Goal: Check status: Check status

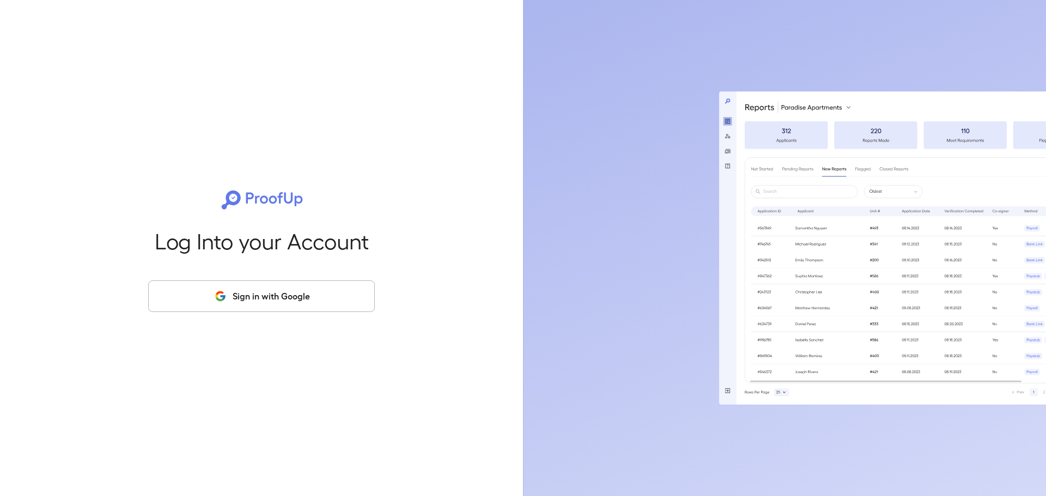
click at [279, 297] on button "Sign in with Google" at bounding box center [261, 297] width 227 height 32
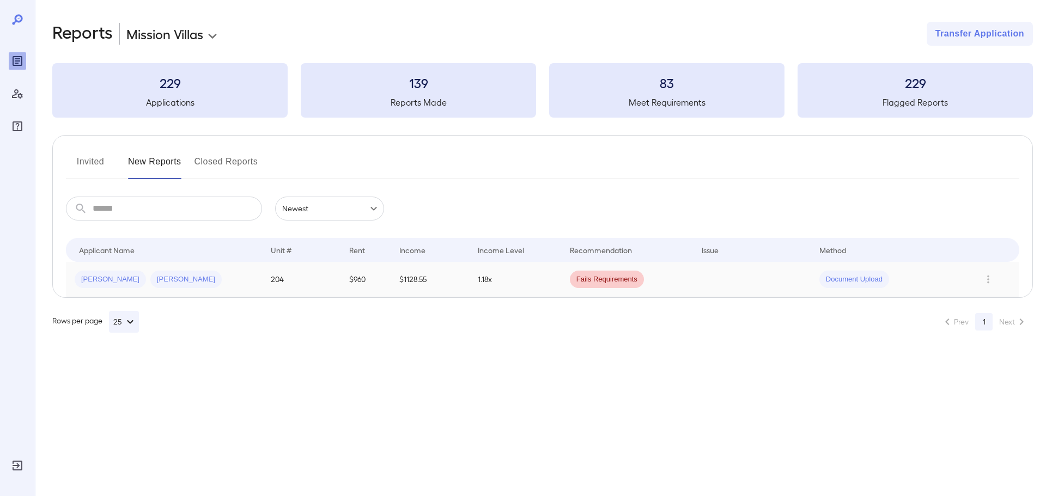
click at [224, 286] on div "Joe M... Angelica M..." at bounding box center [164, 279] width 179 height 17
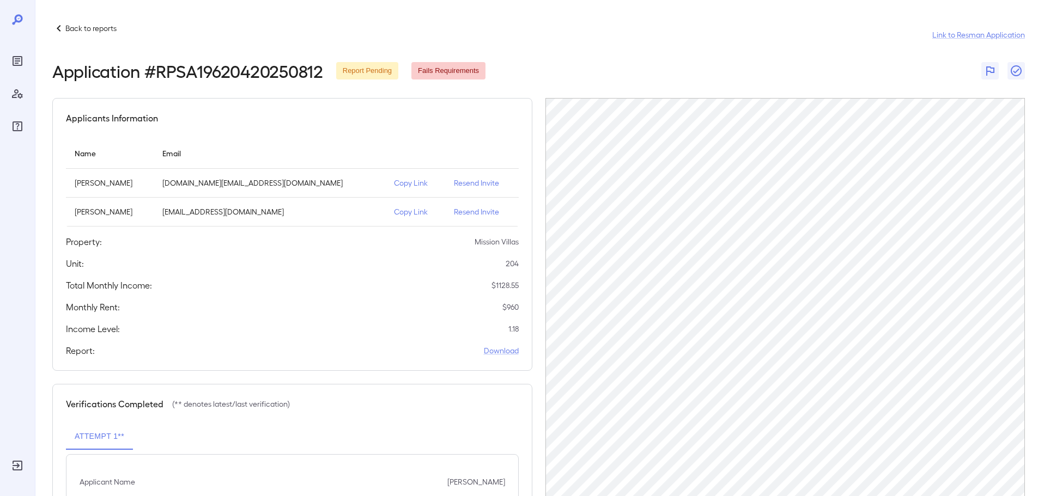
click at [94, 27] on p "Back to reports" at bounding box center [90, 28] width 51 height 11
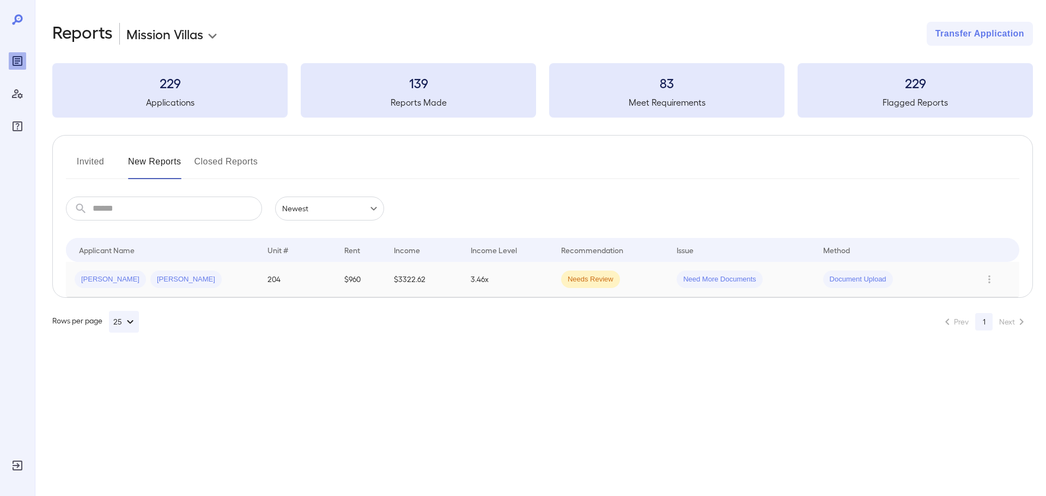
click at [190, 283] on div "Joe M... Angelica M..." at bounding box center [162, 279] width 175 height 17
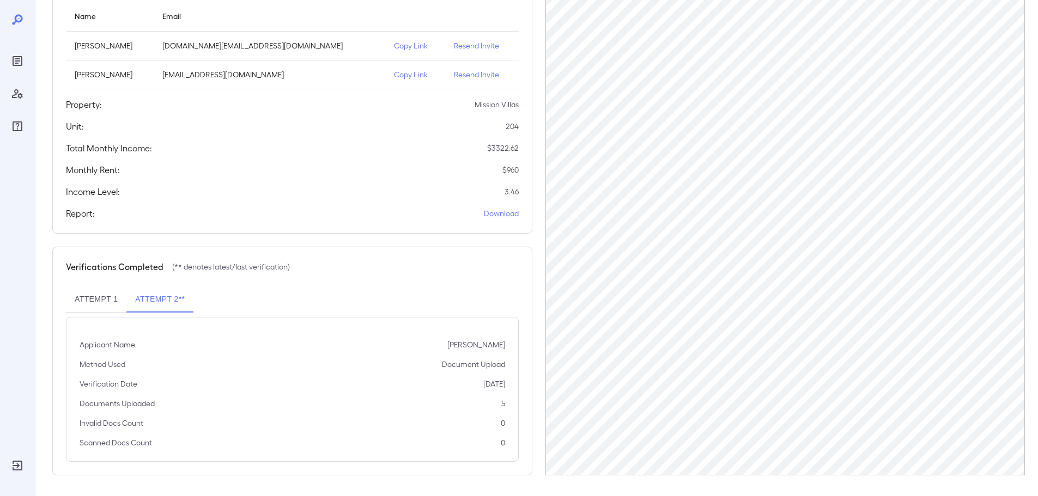
scroll to position [138, 0]
click at [163, 295] on button "Attempt 2**" at bounding box center [159, 298] width 67 height 26
